Goal: Information Seeking & Learning: Learn about a topic

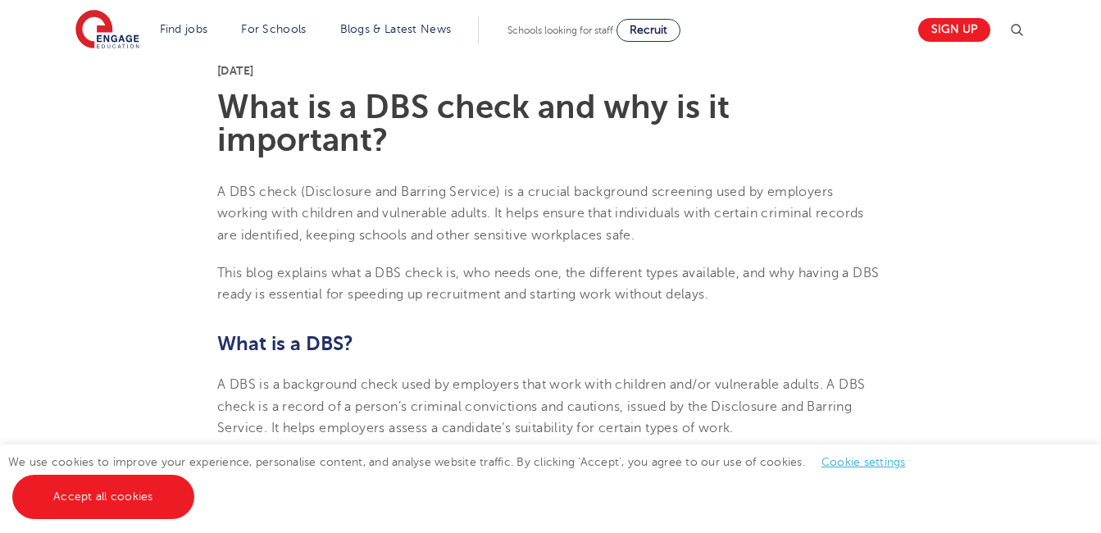
scroll to position [459, 0]
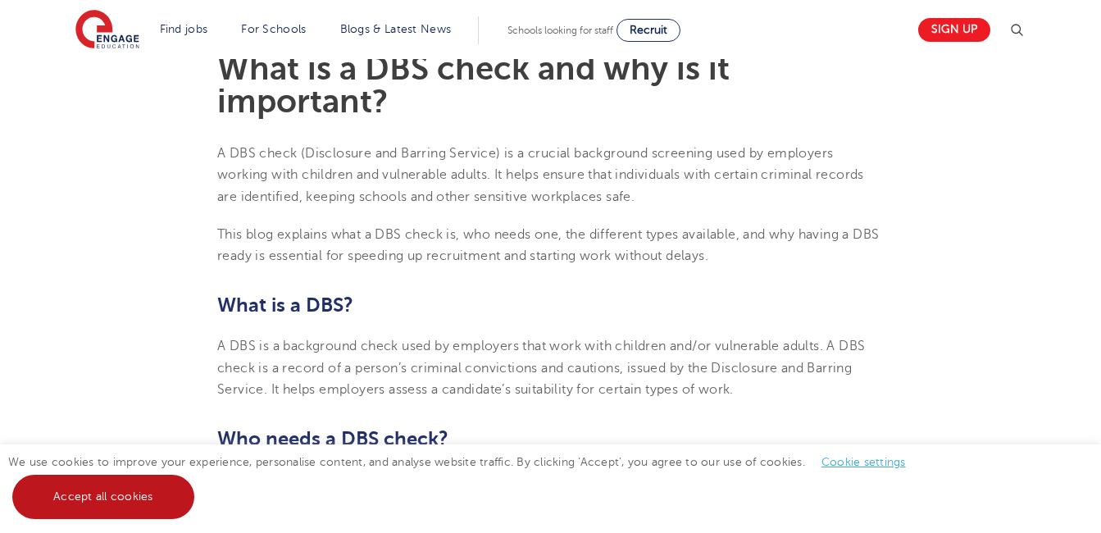
click at [66, 494] on link "Accept all cookies" at bounding box center [103, 496] width 182 height 44
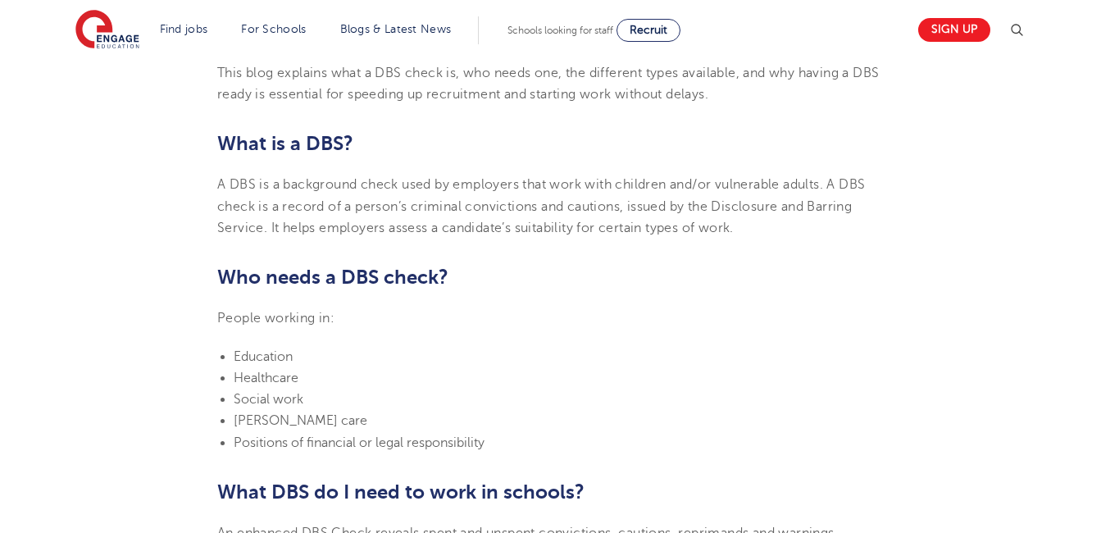
scroll to position [623, 0]
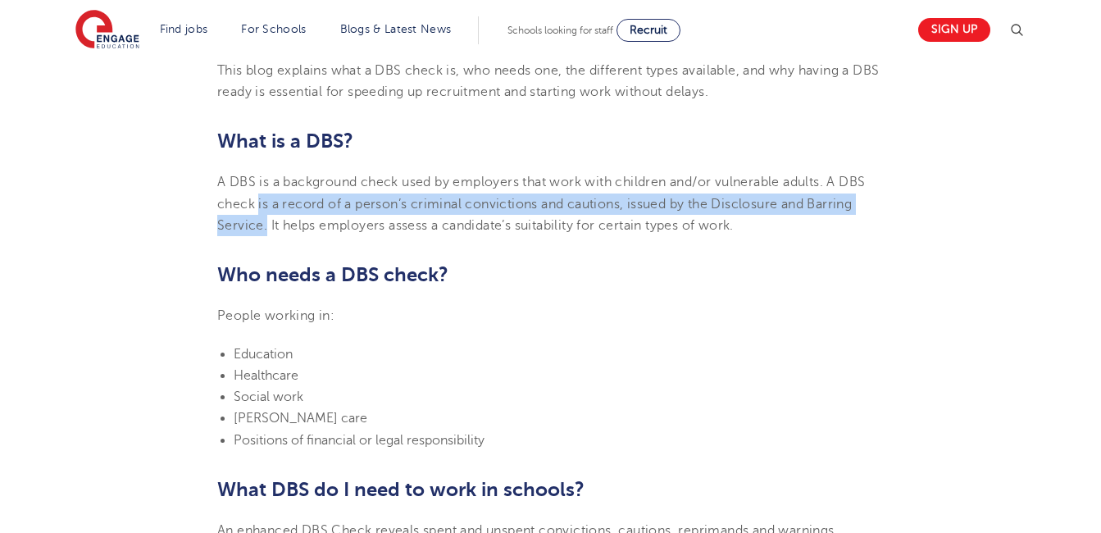
drag, startPoint x: 258, startPoint y: 202, endPoint x: 265, endPoint y: 225, distance: 23.1
click at [265, 225] on span "A DBS is a background check used by employers that work with children and/or vu…" at bounding box center [540, 204] width 647 height 58
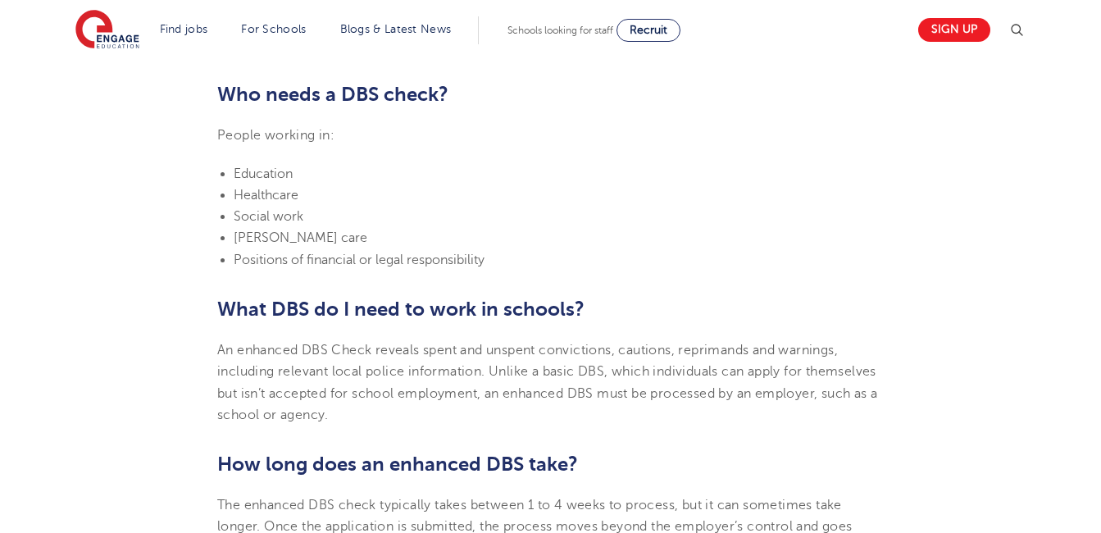
scroll to position [819, 0]
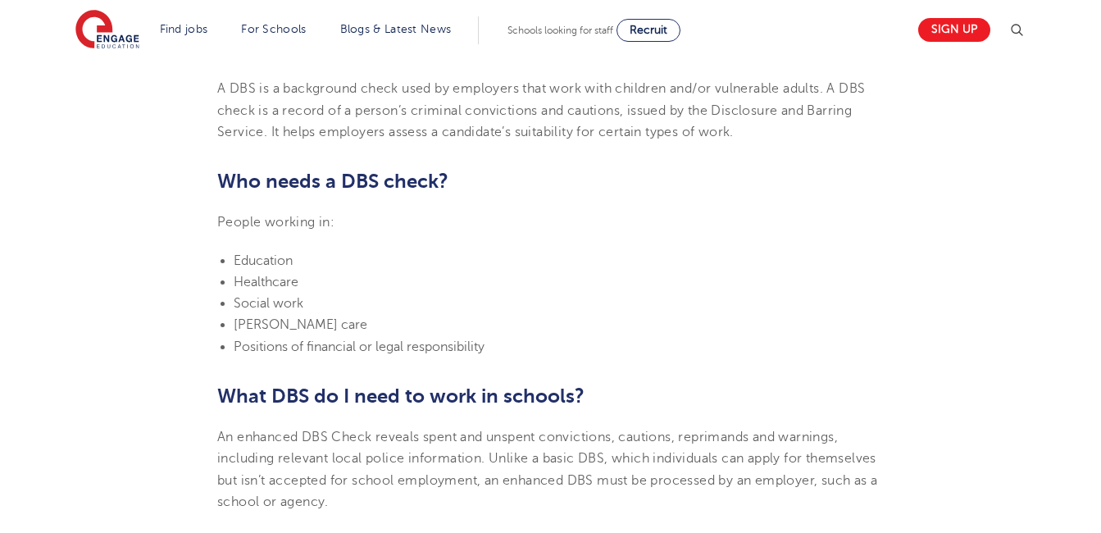
scroll to position [1222, 0]
